Goal: Transaction & Acquisition: Obtain resource

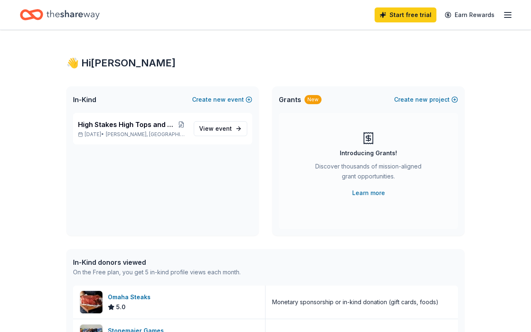
click at [486, 263] on div "👋 Hi Yvonne In-Kind Create new event High Stakes High Tops and Higher Hopes Oct…" at bounding box center [265, 319] width 531 height 579
click at [229, 125] on span "event" at bounding box center [223, 128] width 17 height 7
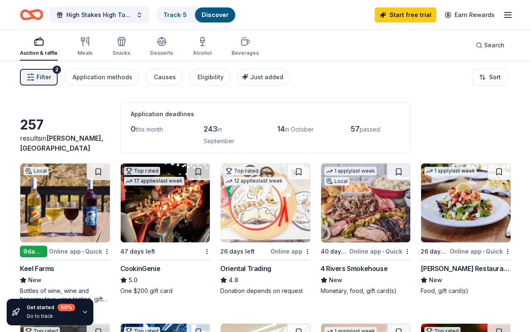
click at [42, 45] on rect "button" at bounding box center [39, 42] width 8 height 5
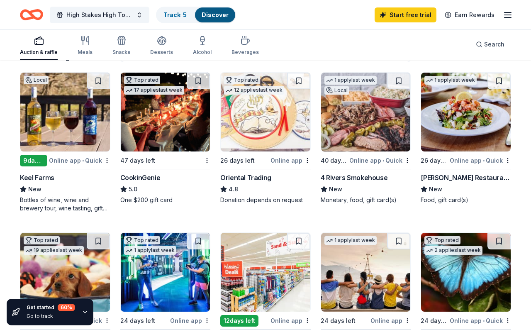
scroll to position [87, 0]
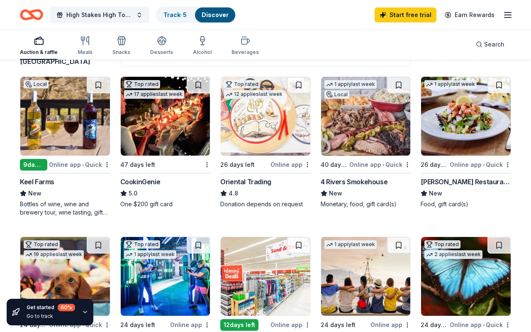
click at [156, 182] on div "CookinGenie" at bounding box center [140, 182] width 40 height 10
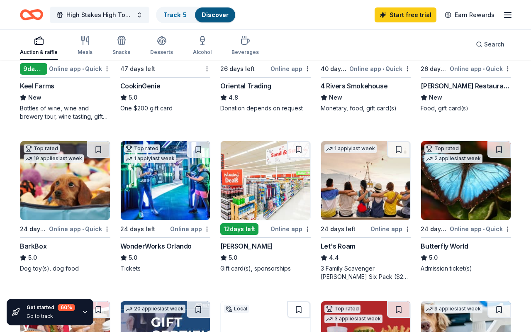
scroll to position [188, 0]
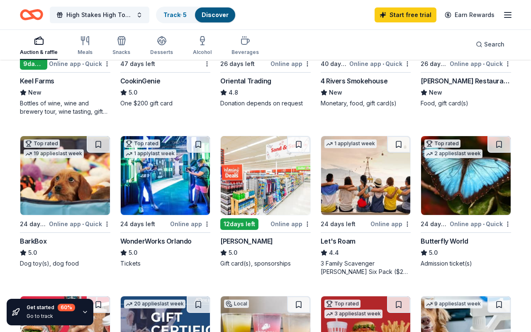
click at [80, 178] on img at bounding box center [65, 175] width 90 height 79
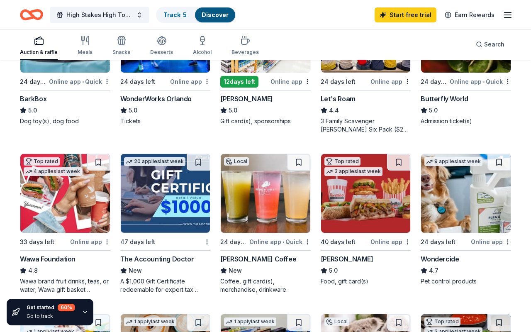
scroll to position [337, 0]
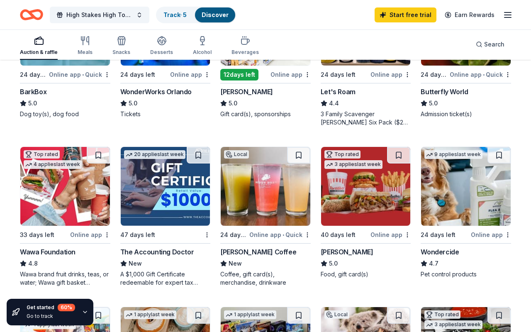
click at [389, 207] on img at bounding box center [366, 186] width 90 height 79
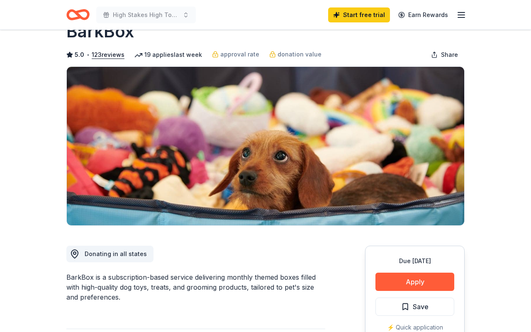
scroll to position [21, 0]
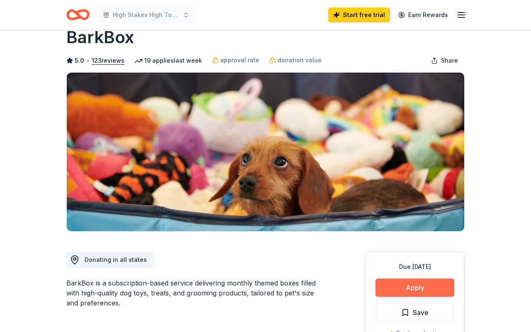
click at [420, 290] on button "Apply" at bounding box center [415, 287] width 79 height 18
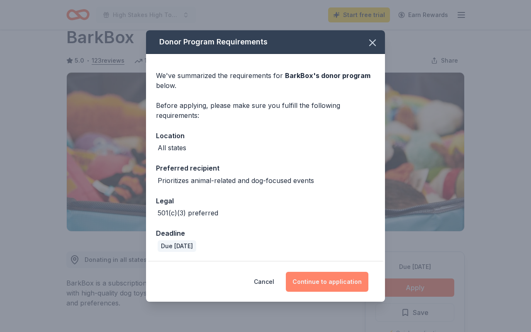
click at [338, 283] on button "Continue to application" at bounding box center [327, 282] width 83 height 20
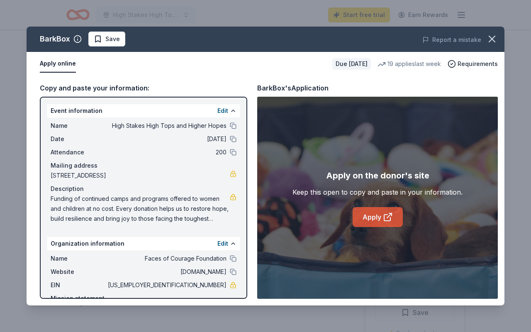
click at [378, 221] on link "Apply" at bounding box center [378, 217] width 50 height 20
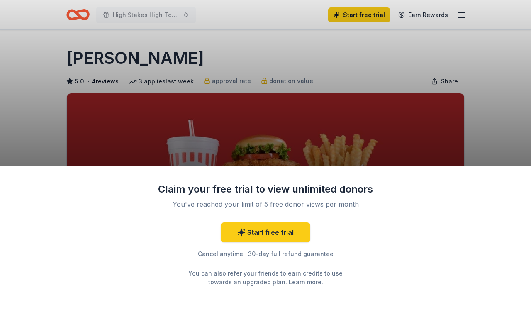
click at [516, 64] on div "Claim your free trial to view unlimited donors You've reached your limit of 5 f…" at bounding box center [265, 166] width 531 height 332
click at [520, 81] on div "Claim your free trial to view unlimited donors You've reached your limit of 5 f…" at bounding box center [265, 166] width 531 height 332
click at [529, 120] on div "Claim your free trial to view unlimited donors You've reached your limit of 5 f…" at bounding box center [265, 166] width 531 height 332
click at [458, 52] on div "Claim your free trial to view unlimited donors You've reached your limit of 5 f…" at bounding box center [265, 166] width 531 height 332
click at [460, 10] on div "Claim your free trial to view unlimited donors You've reached your limit of 5 f…" at bounding box center [265, 166] width 531 height 332
